Goal: Task Accomplishment & Management: Manage account settings

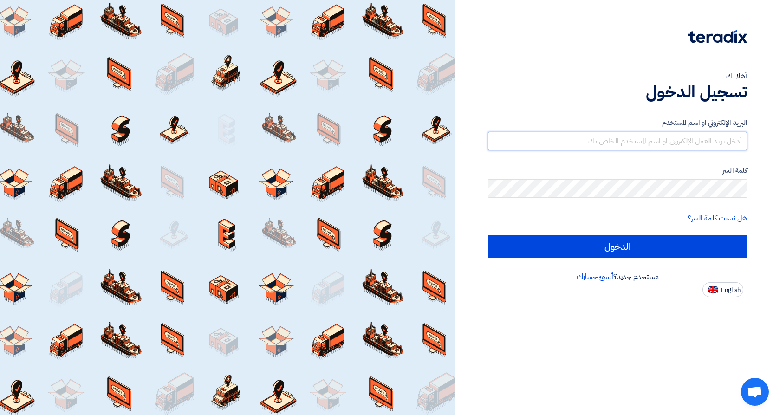
type input "khalid.elaimy@jameelfinance.com.eg"
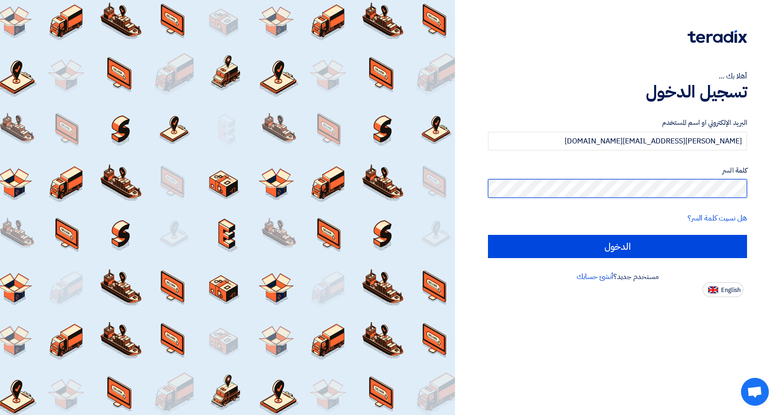
click at [618, 246] on input "الدخول" at bounding box center [617, 246] width 259 height 23
type input "Sign in"
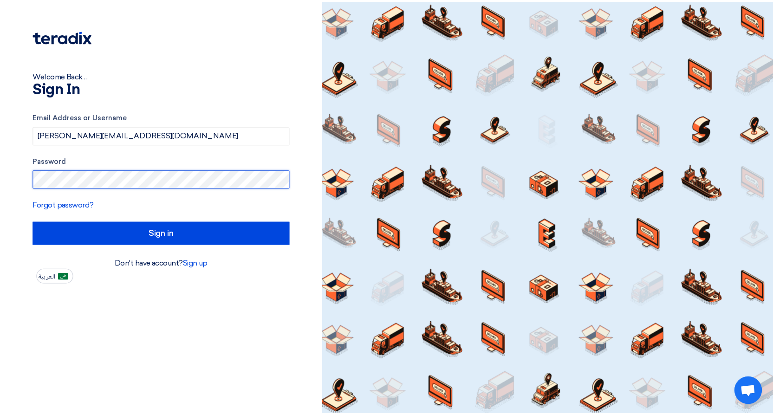
scroll to position [68, 0]
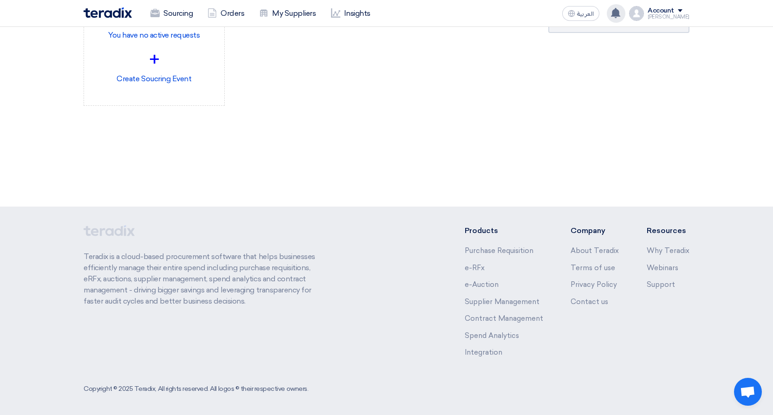
click at [621, 9] on icon at bounding box center [616, 13] width 10 height 10
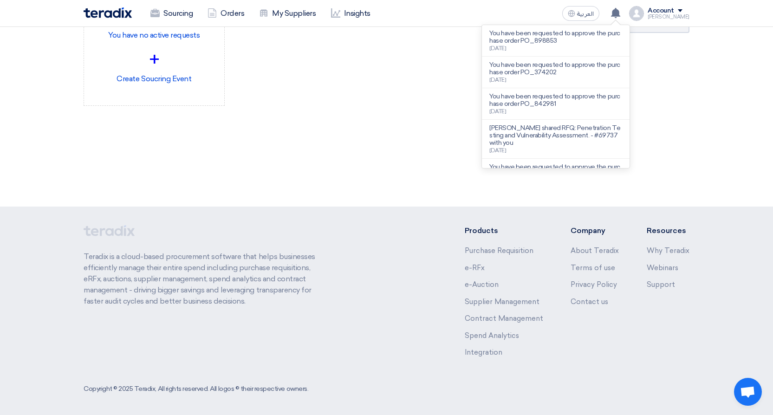
click at [706, 78] on section "903 RFx remaining 10 Auctions remaining Create Sourcing Event" at bounding box center [386, 64] width 773 height 210
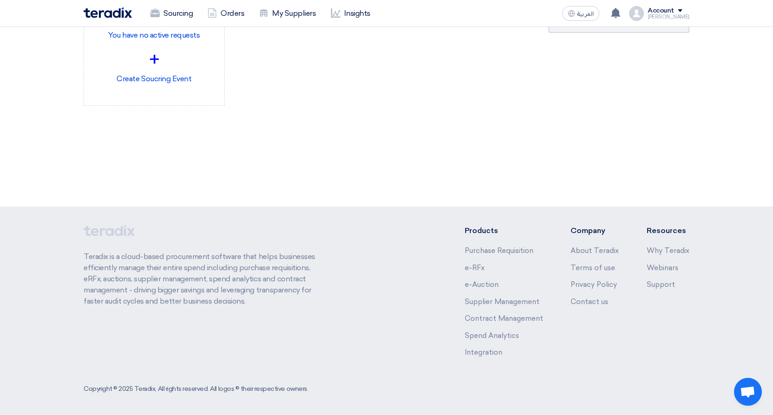
scroll to position [0, 0]
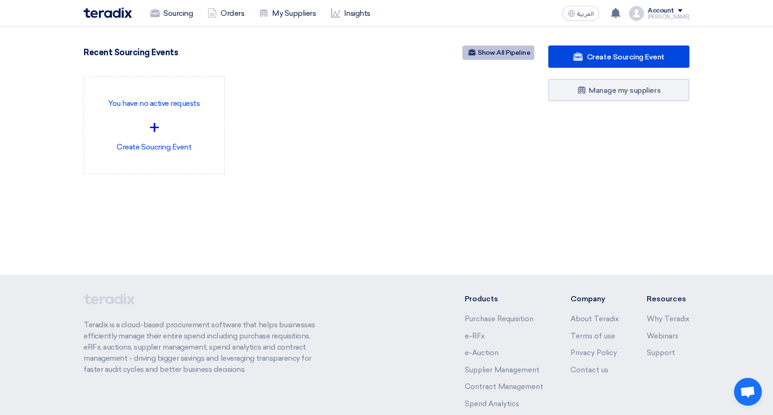
click at [510, 54] on link "Show All Pipeline" at bounding box center [499, 53] width 72 height 14
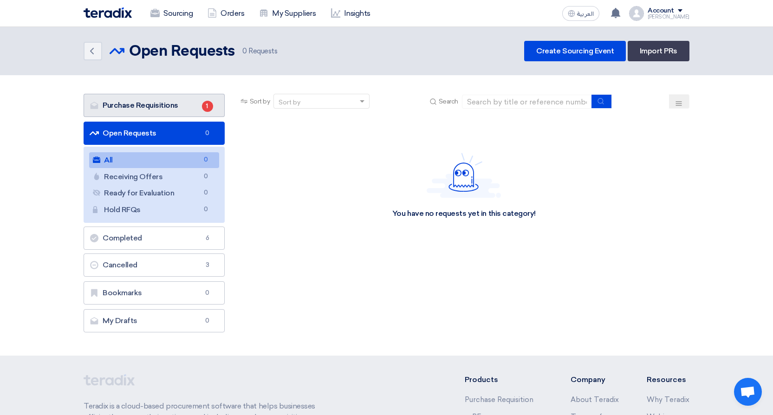
click at [196, 102] on link "Purchase Requisitions Purchase Requisitions 1" at bounding box center [154, 105] width 141 height 23
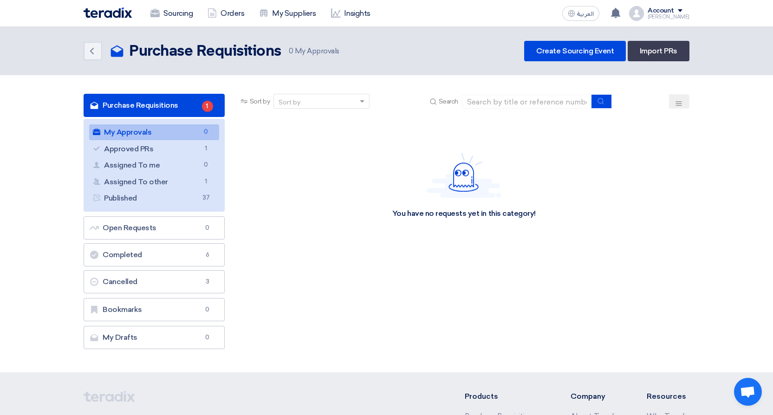
click at [201, 104] on link "Purchase Requisitions Purchase Requisitions 1" at bounding box center [154, 105] width 141 height 23
click at [197, 109] on link "Purchase Requisitions Purchase Requisitions 1" at bounding box center [154, 105] width 141 height 23
click at [189, 152] on link "Approved PRs Approved PRs 1" at bounding box center [154, 149] width 130 height 16
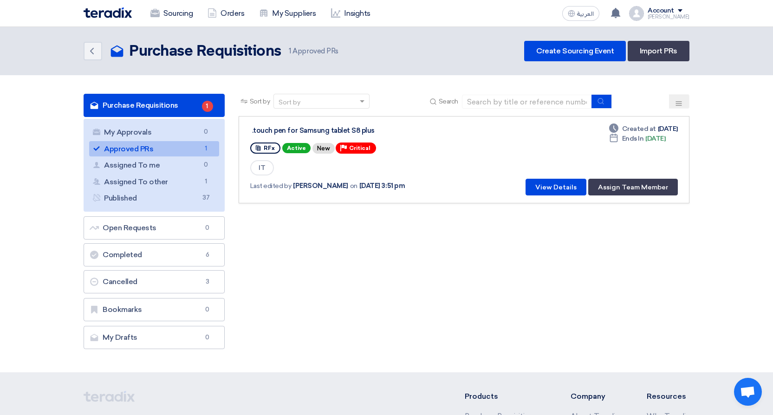
click at [320, 272] on div "Sort by Sort by Search Category Owner Type" at bounding box center [464, 224] width 465 height 260
click at [114, 11] on img at bounding box center [108, 12] width 48 height 11
